Goal: Information Seeking & Learning: Learn about a topic

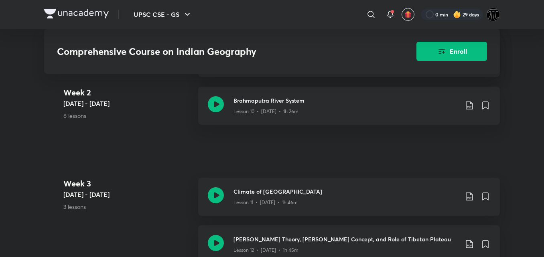
scroll to position [941, 0]
